Goal: Task Accomplishment & Management: Use online tool/utility

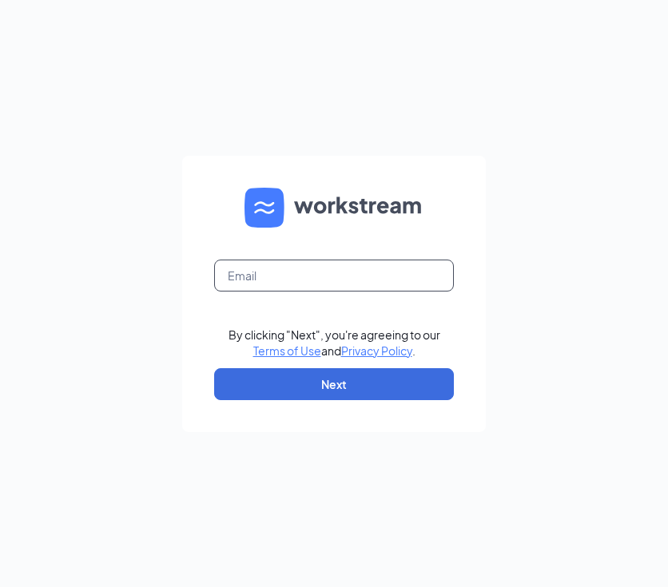
click at [255, 272] on input "text" at bounding box center [334, 276] width 240 height 32
type input "development@cfawestpond.com"
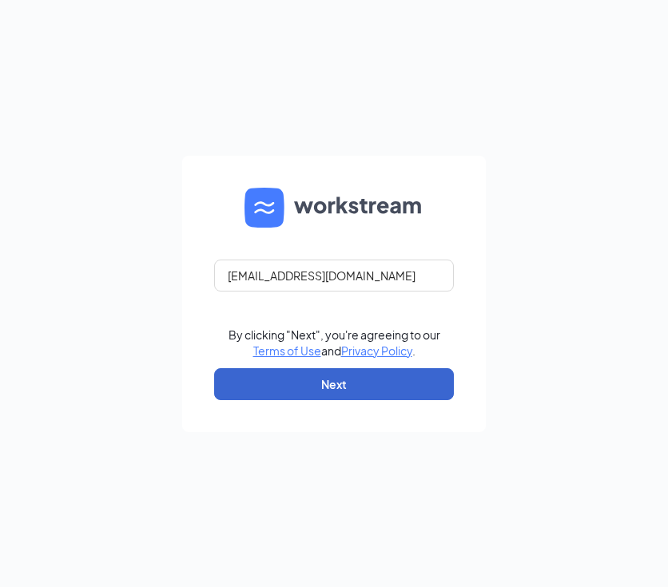
click at [301, 388] on button "Next" at bounding box center [334, 384] width 240 height 32
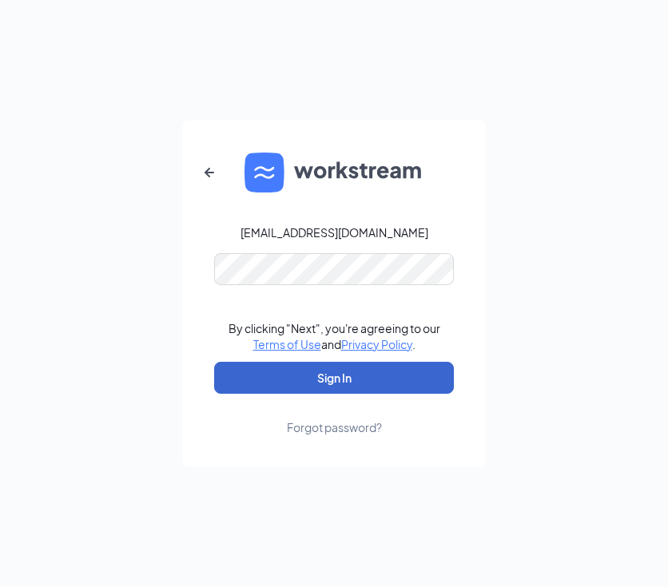
click at [317, 385] on button "Sign In" at bounding box center [334, 378] width 240 height 32
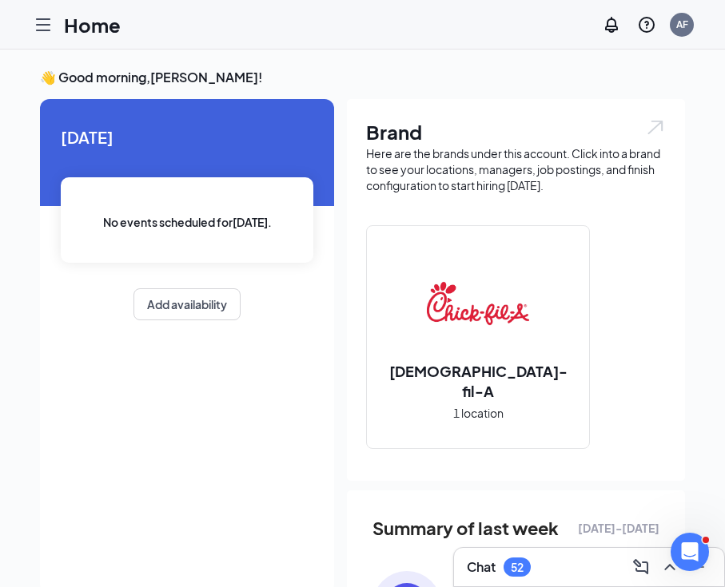
click at [47, 22] on icon "Hamburger" at bounding box center [43, 24] width 19 height 19
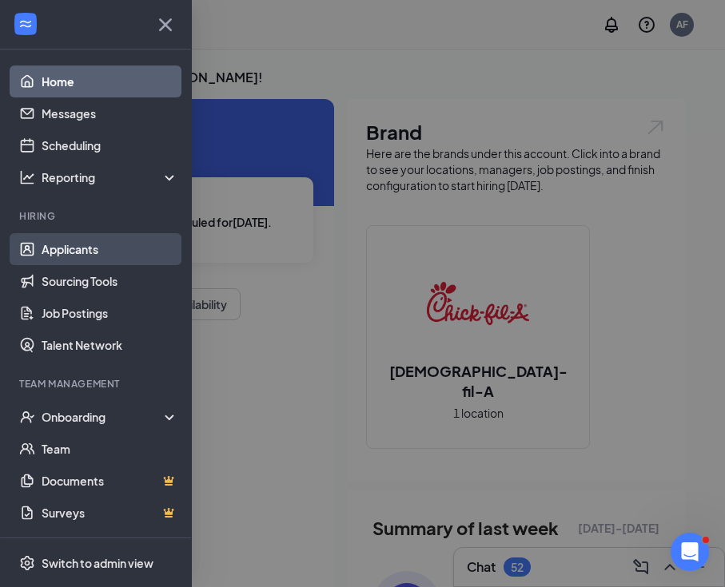
click at [65, 248] on link "Applicants" at bounding box center [110, 249] width 137 height 32
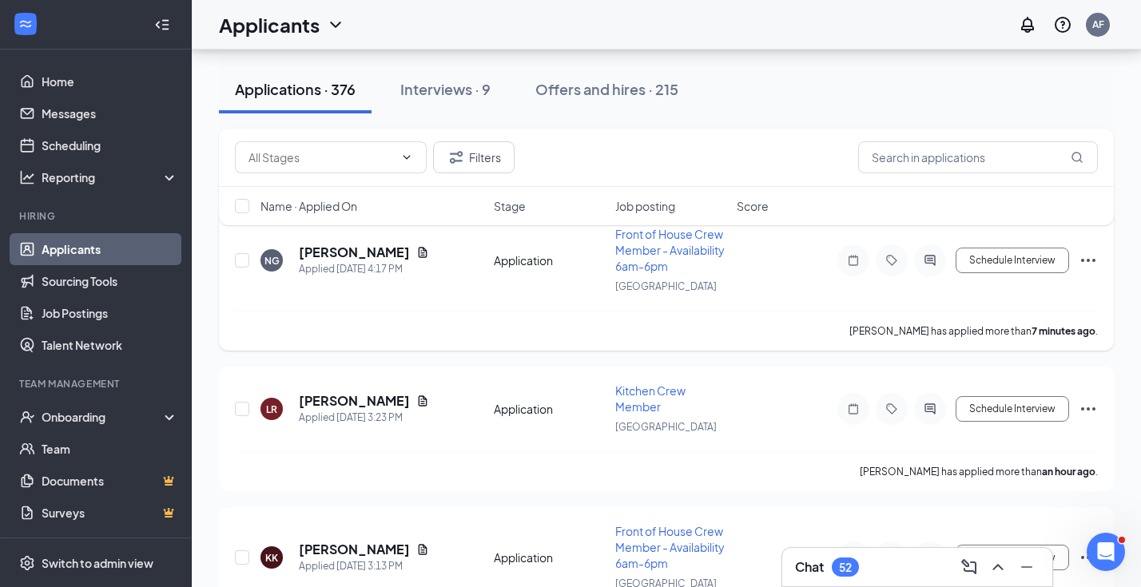
scroll to position [100, 0]
click at [322, 249] on h5 "[PERSON_NAME]" at bounding box center [354, 252] width 111 height 18
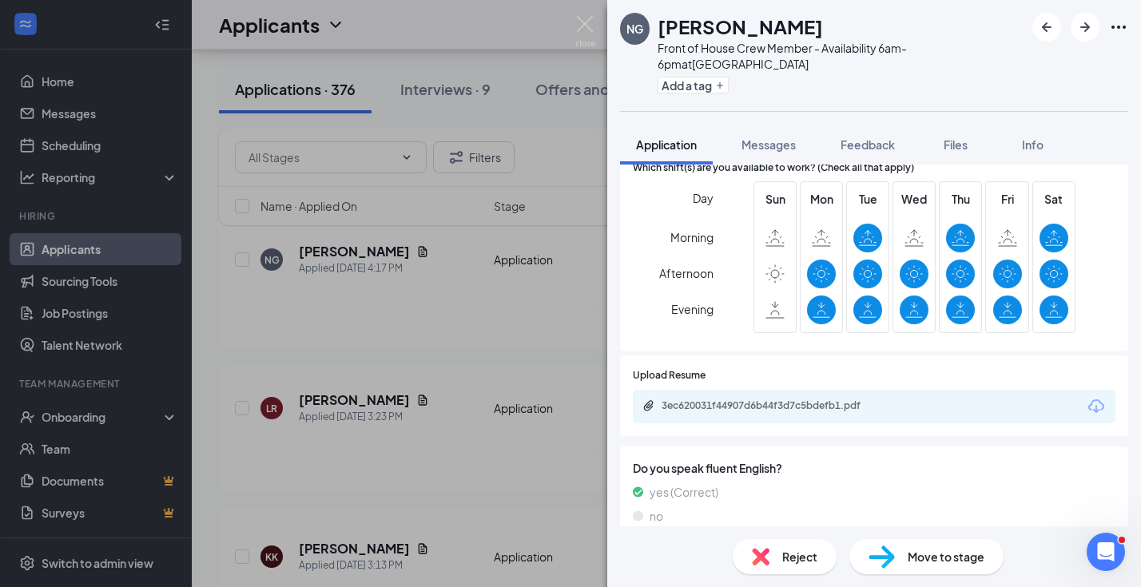
scroll to position [623, 0]
click at [667, 400] on div "3ec620031f44907d6b44f3d7c5bdefb1.pdf" at bounding box center [774, 406] width 224 height 13
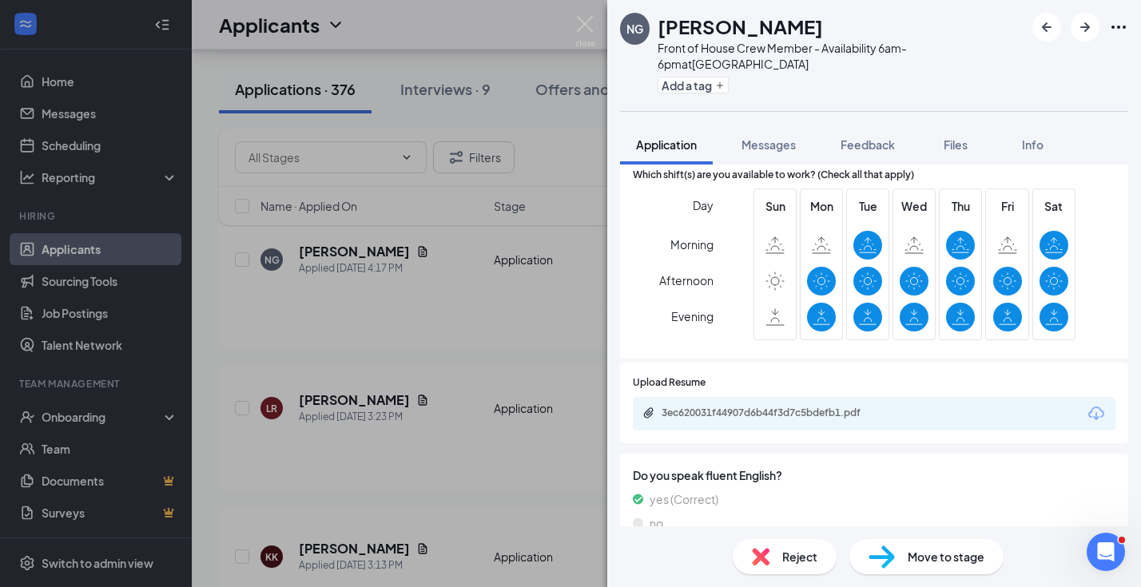
click at [518, 291] on div "NG Nyalis [PERSON_NAME] Front of House Crew Member - Availability 6am-6pm at [G…" at bounding box center [570, 293] width 1141 height 587
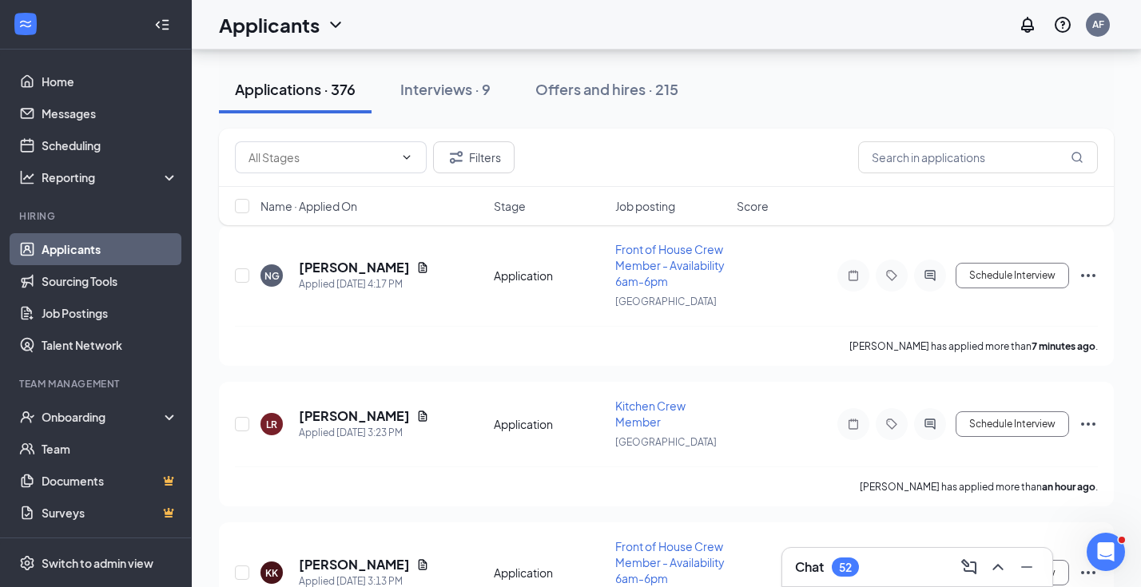
scroll to position [49, 0]
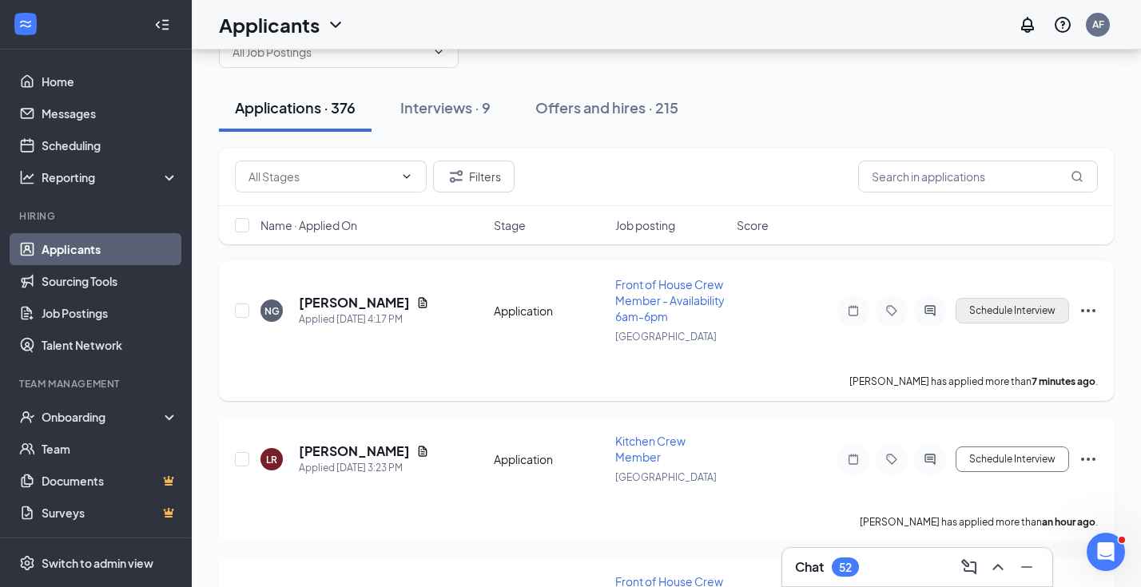
click at [667, 315] on button "Schedule Interview" at bounding box center [1012, 311] width 113 height 26
type input "Onsite Interview (next stage)"
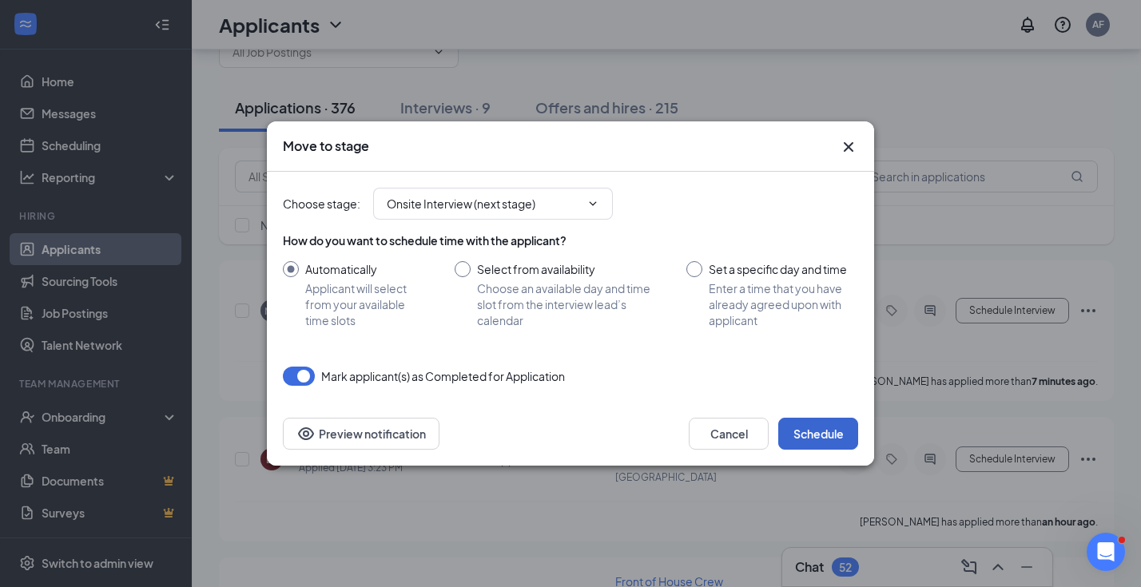
click at [667, 440] on button "Schedule" at bounding box center [818, 434] width 80 height 32
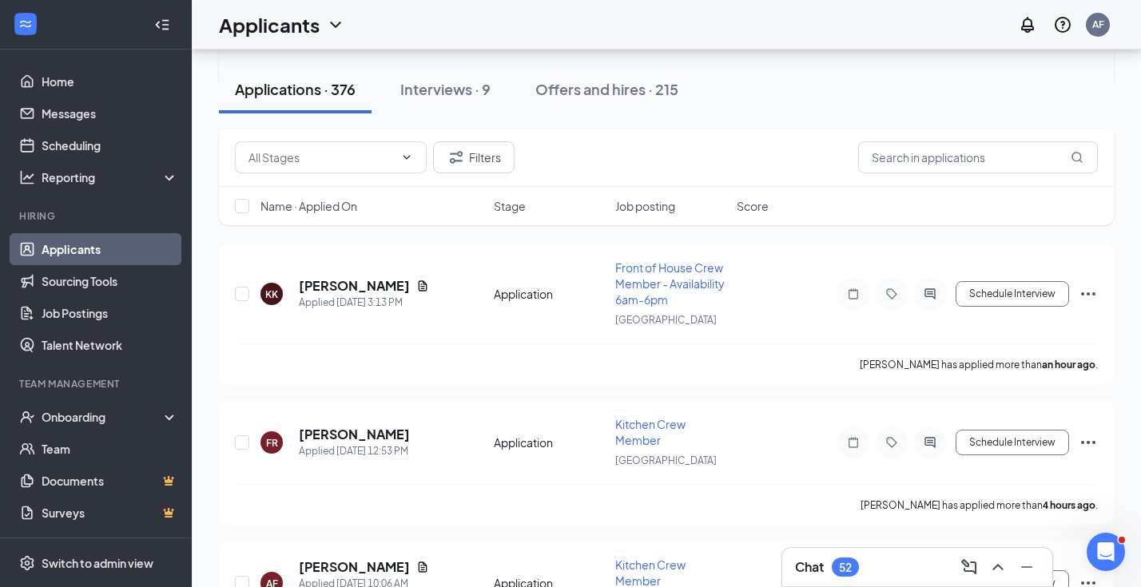
scroll to position [364, 0]
click at [357, 283] on h5 "[PERSON_NAME]" at bounding box center [354, 285] width 111 height 18
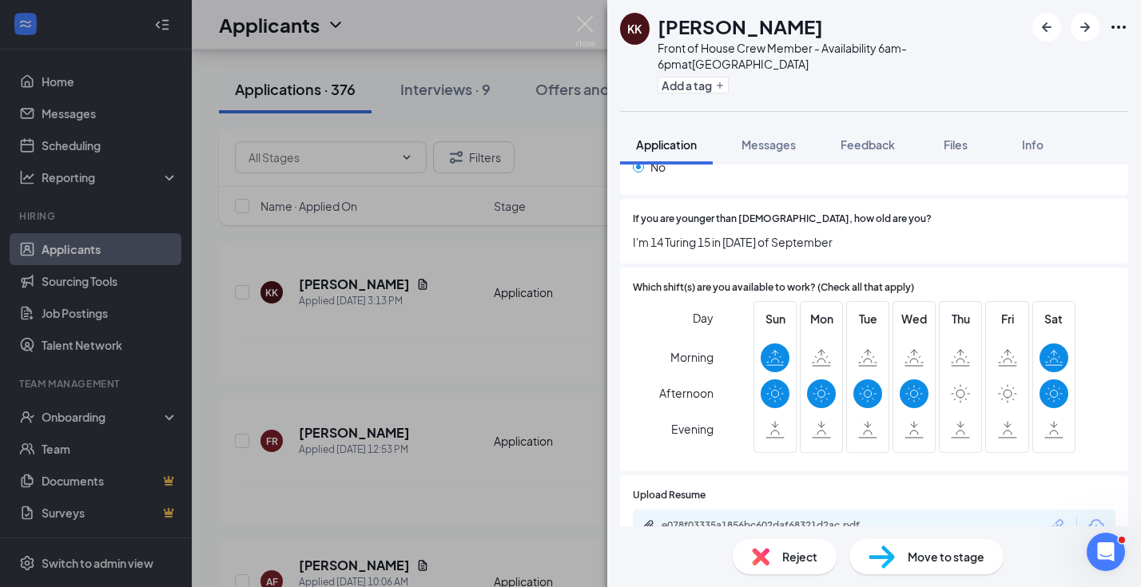
scroll to position [508, 0]
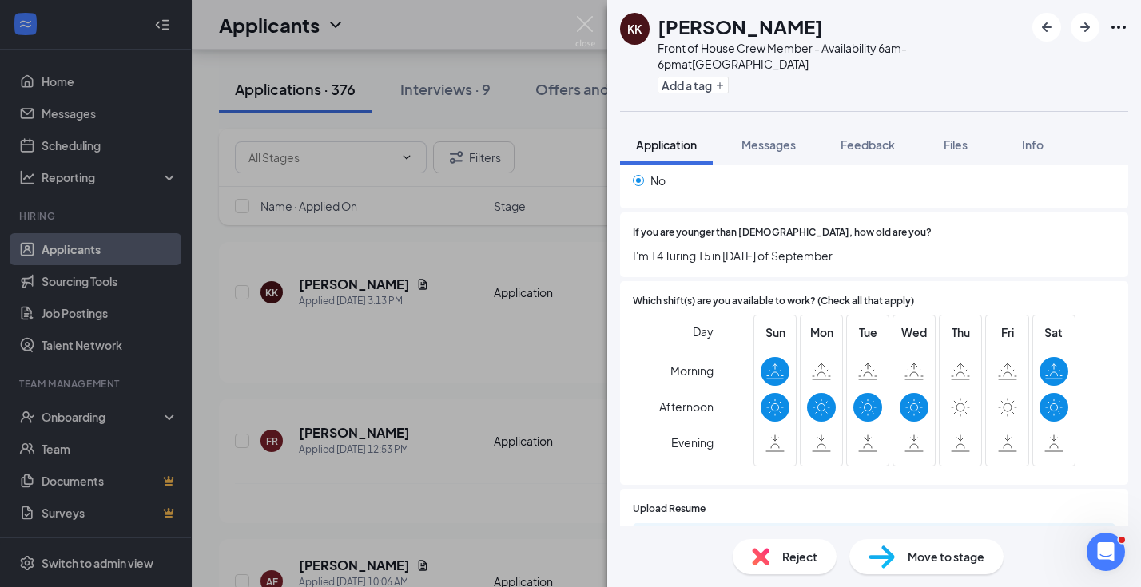
click at [438, 362] on div "KK [PERSON_NAME] Front of House Crew Member - Availability 6am-6pm at [GEOGRAPH…" at bounding box center [570, 293] width 1141 height 587
